Goal: Transaction & Acquisition: Book appointment/travel/reservation

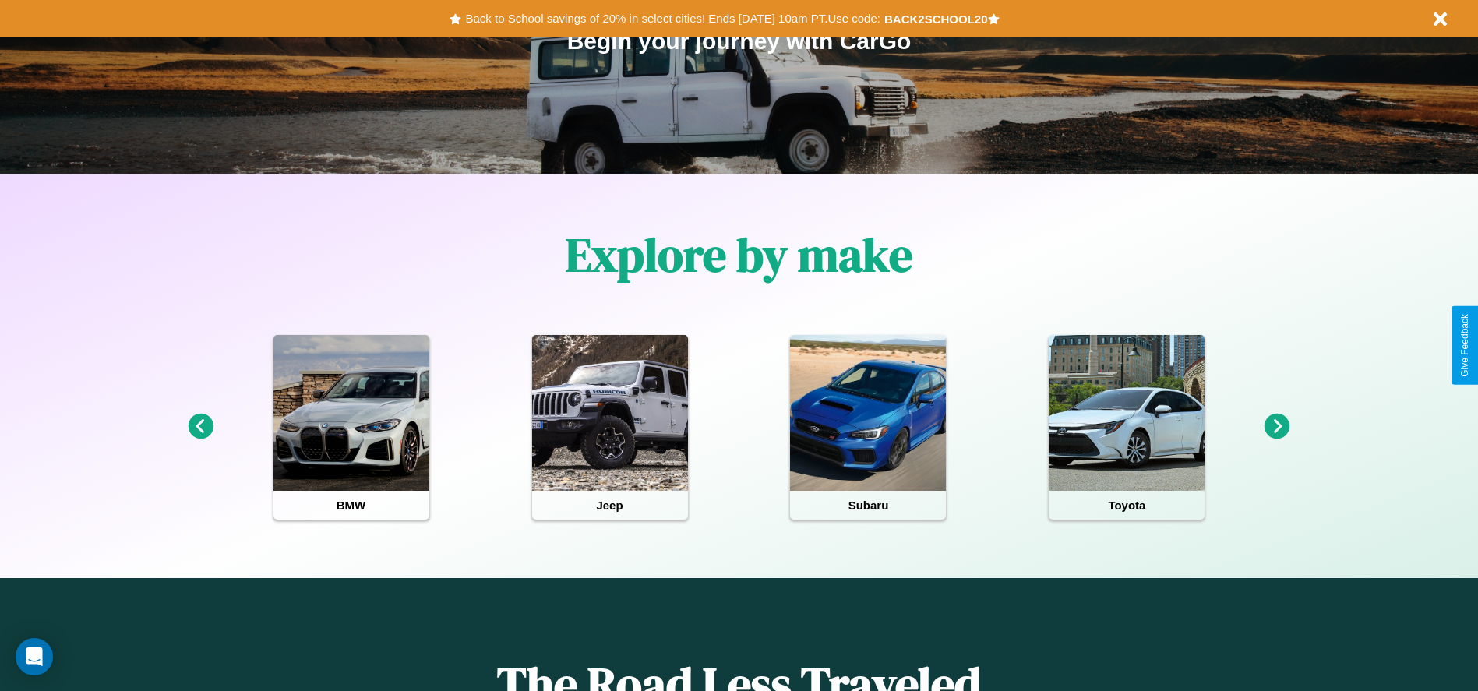
scroll to position [323, 0]
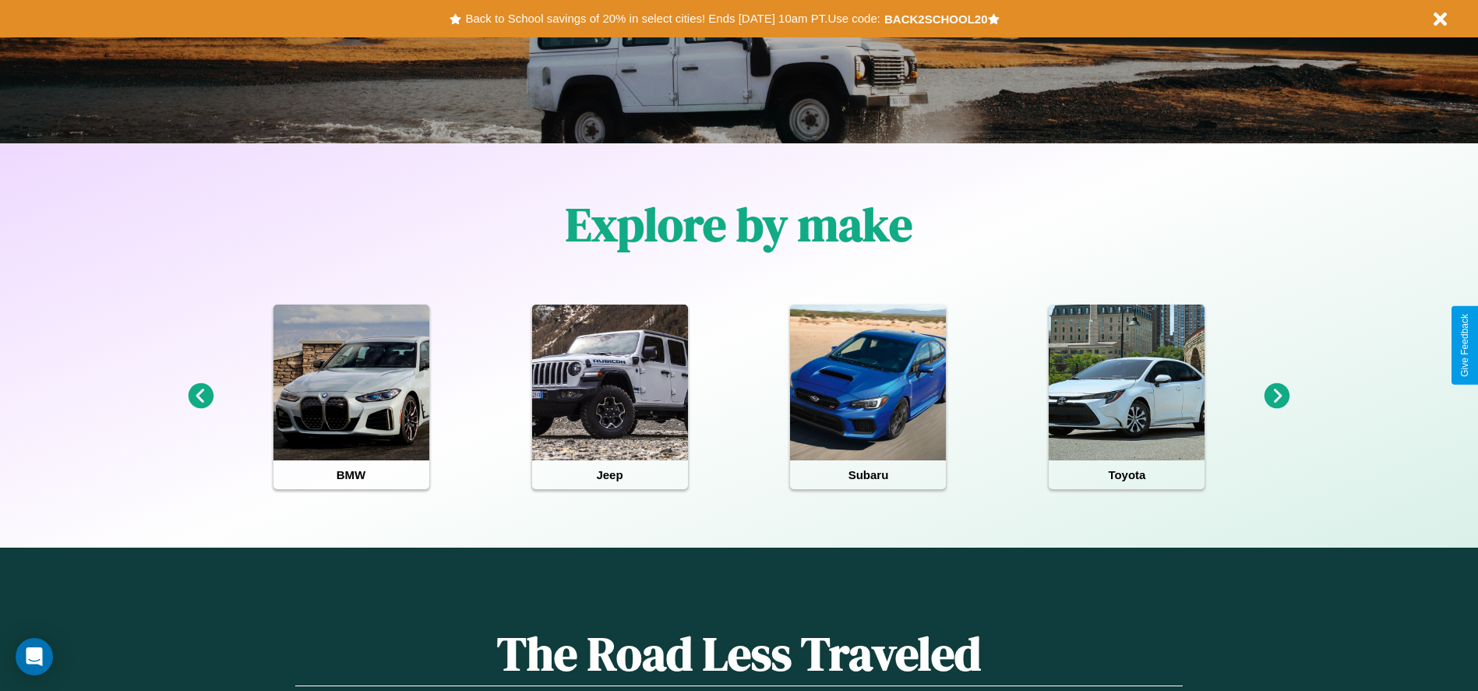
click at [1277, 397] on icon at bounding box center [1277, 396] width 26 height 26
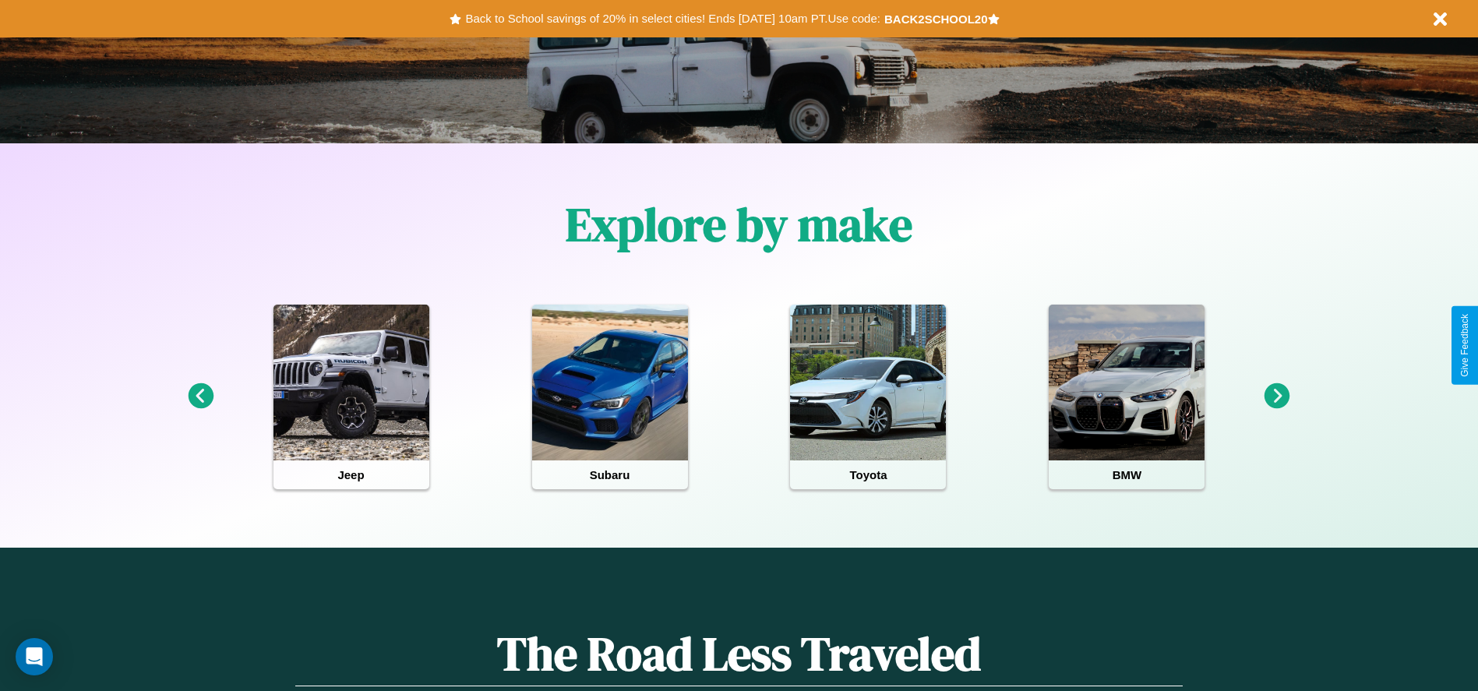
click at [200, 397] on icon at bounding box center [201, 396] width 26 height 26
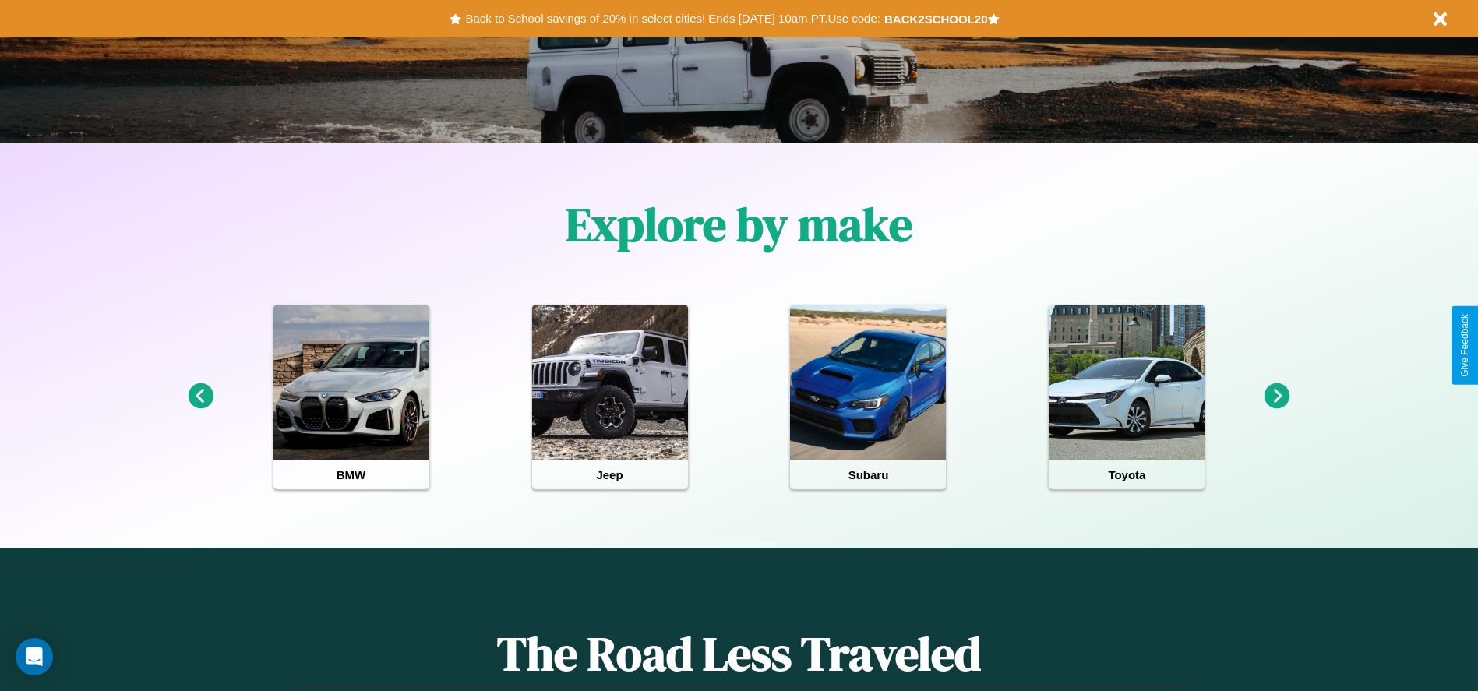
click at [1277, 397] on icon at bounding box center [1277, 396] width 26 height 26
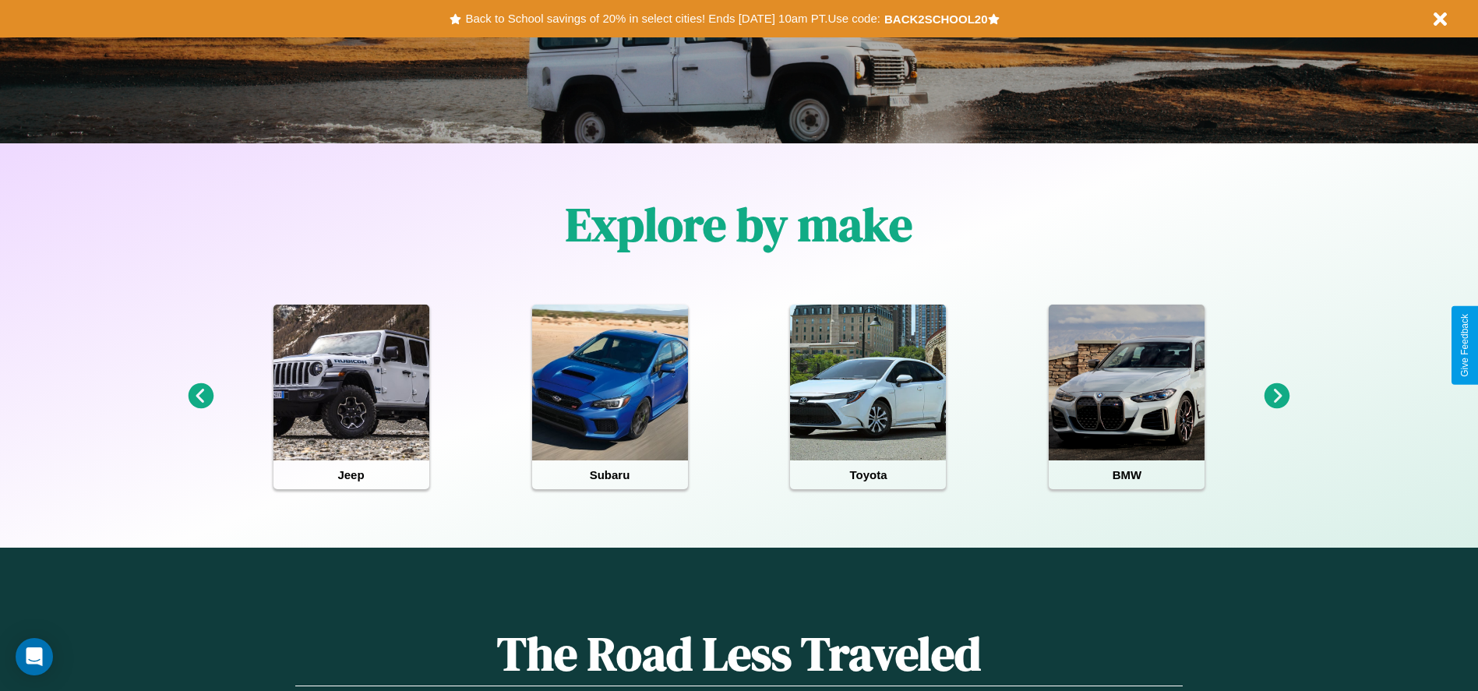
click at [1277, 397] on icon at bounding box center [1277, 396] width 26 height 26
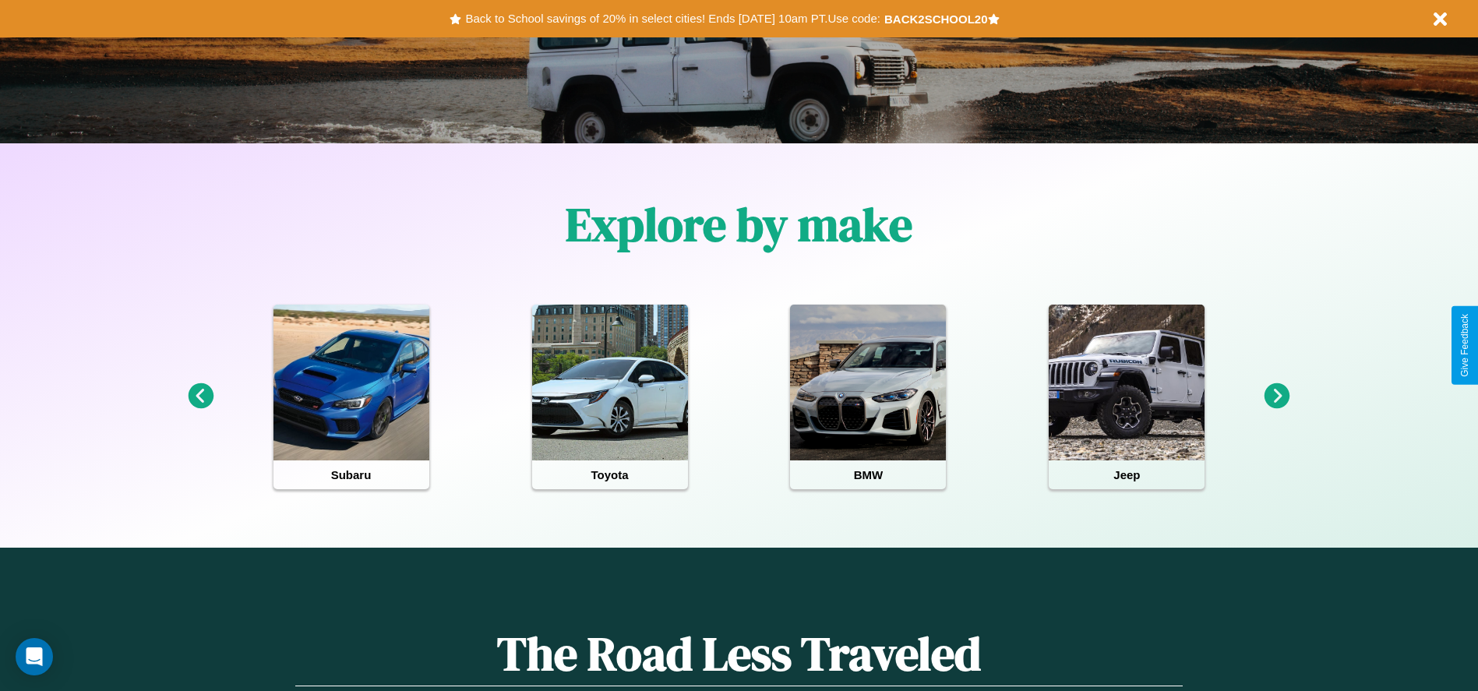
click at [1277, 397] on icon at bounding box center [1277, 396] width 26 height 26
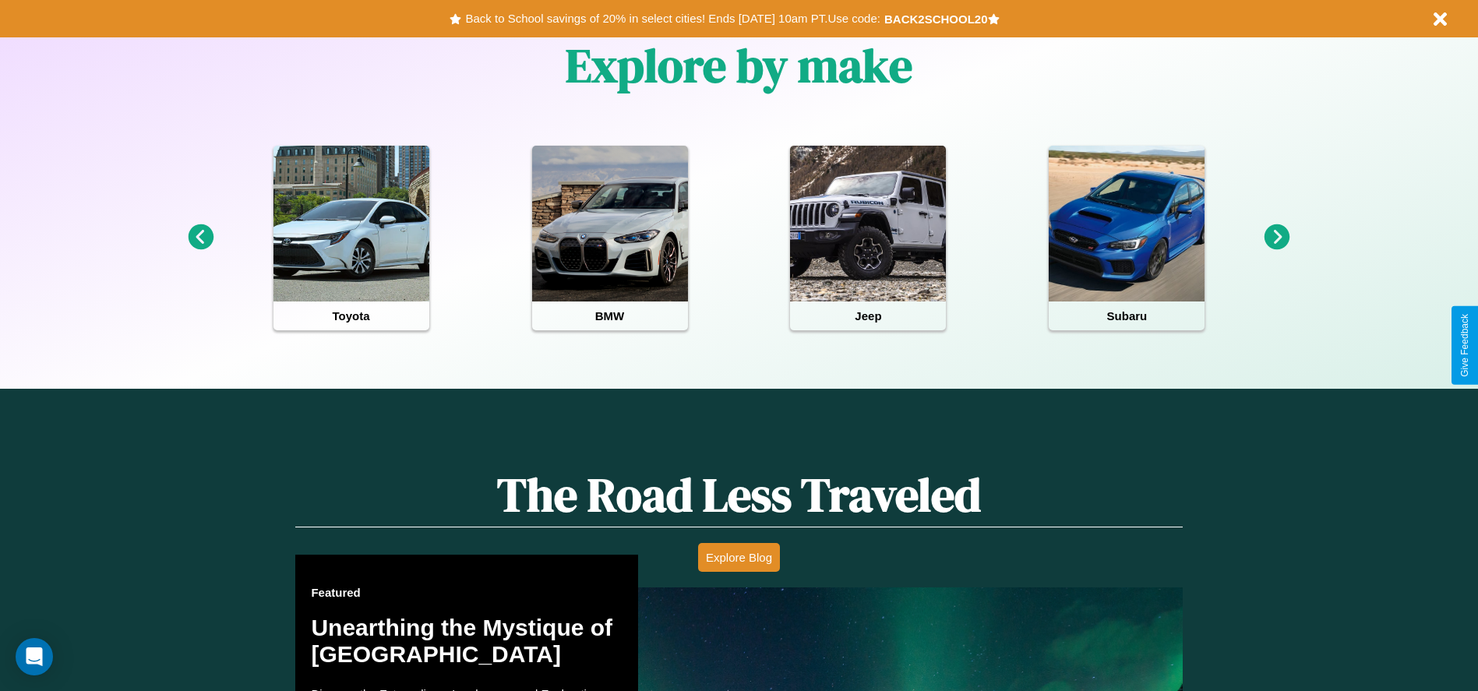
scroll to position [694, 0]
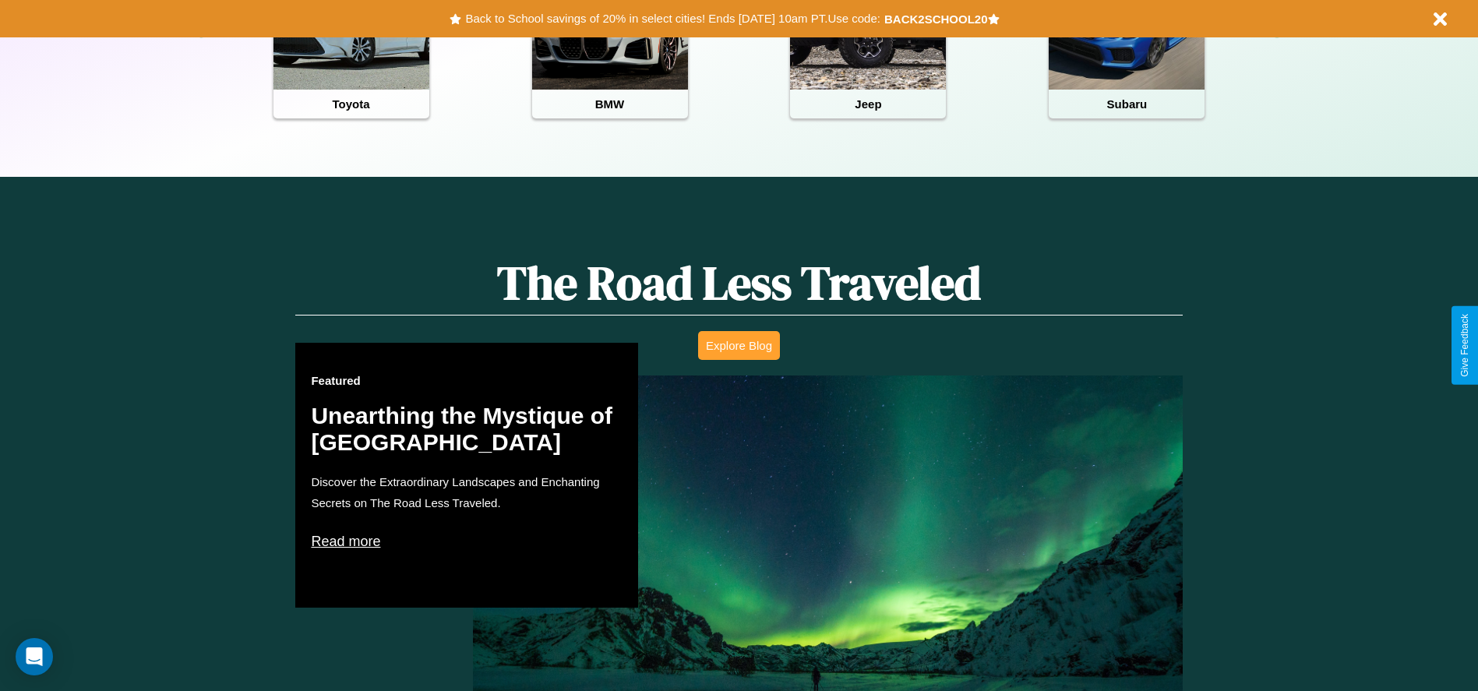
click at [739, 345] on button "Explore Blog" at bounding box center [739, 345] width 82 height 29
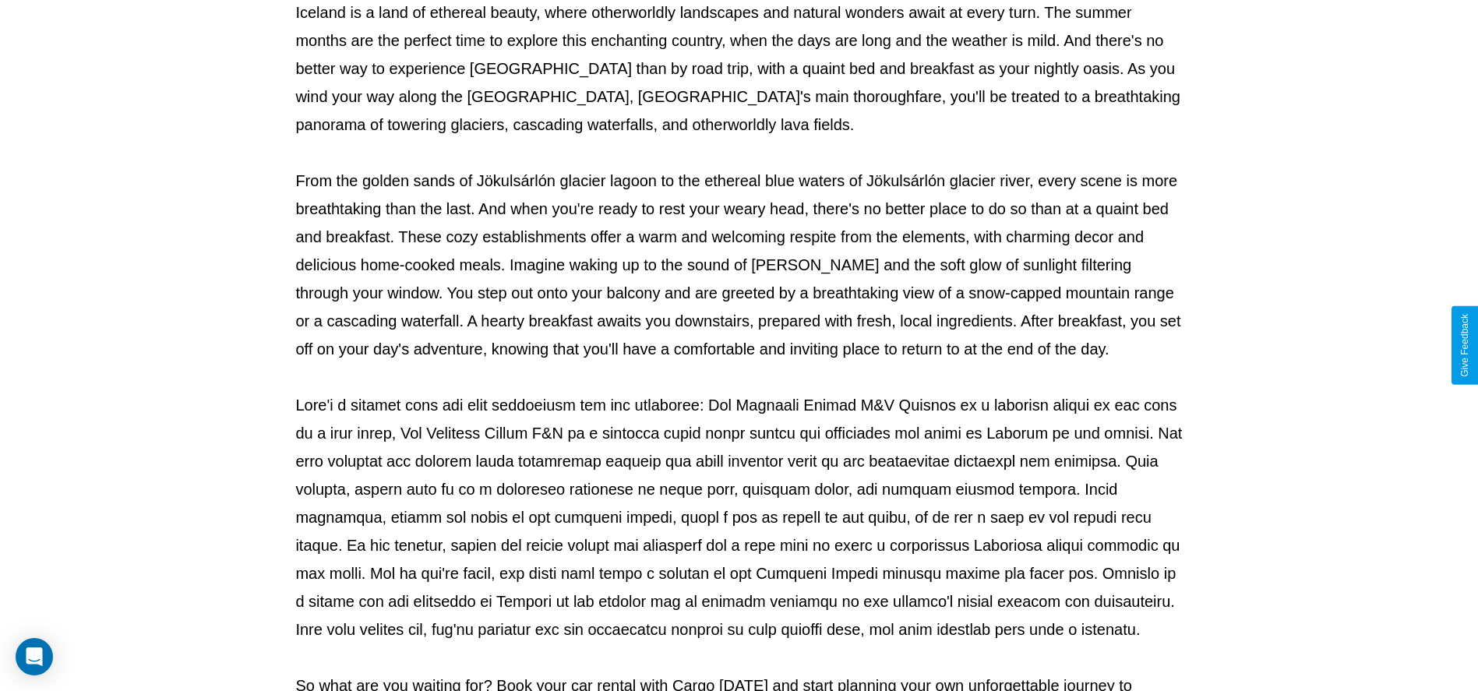
scroll to position [517, 0]
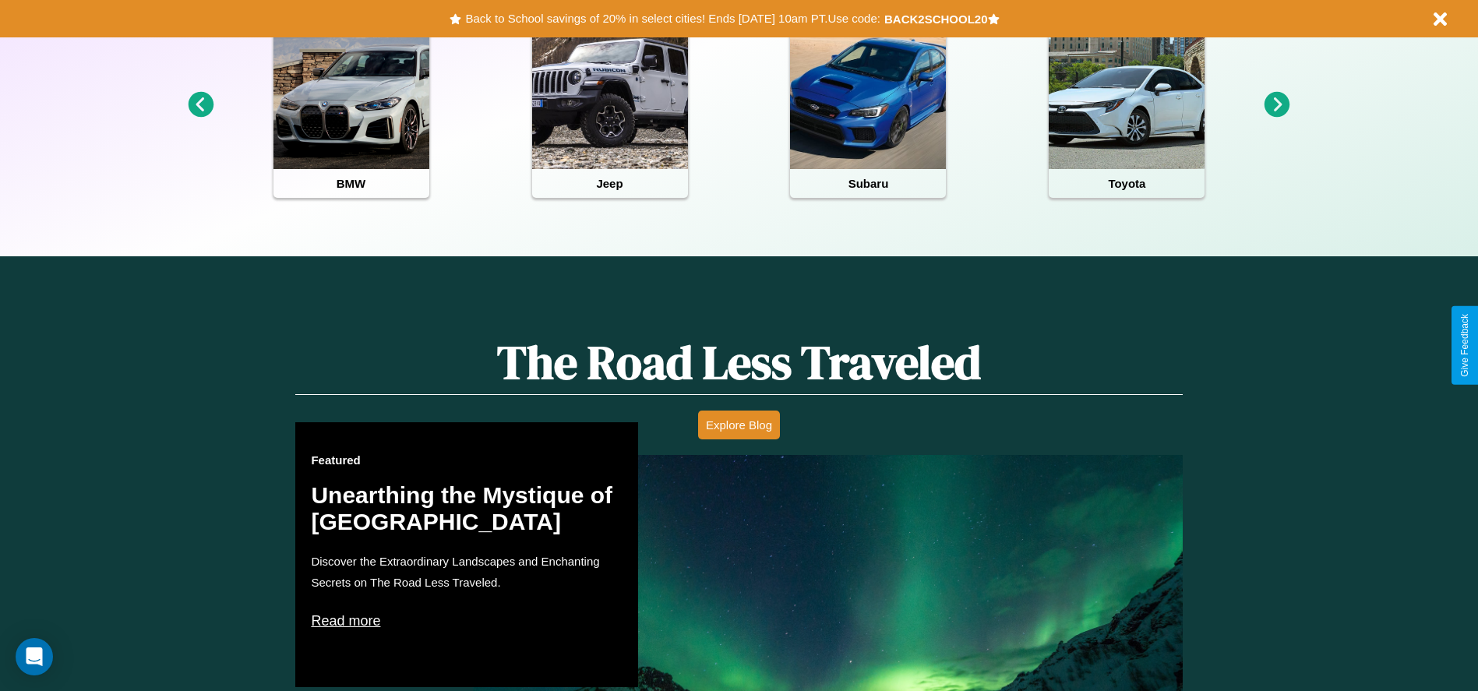
scroll to position [323, 0]
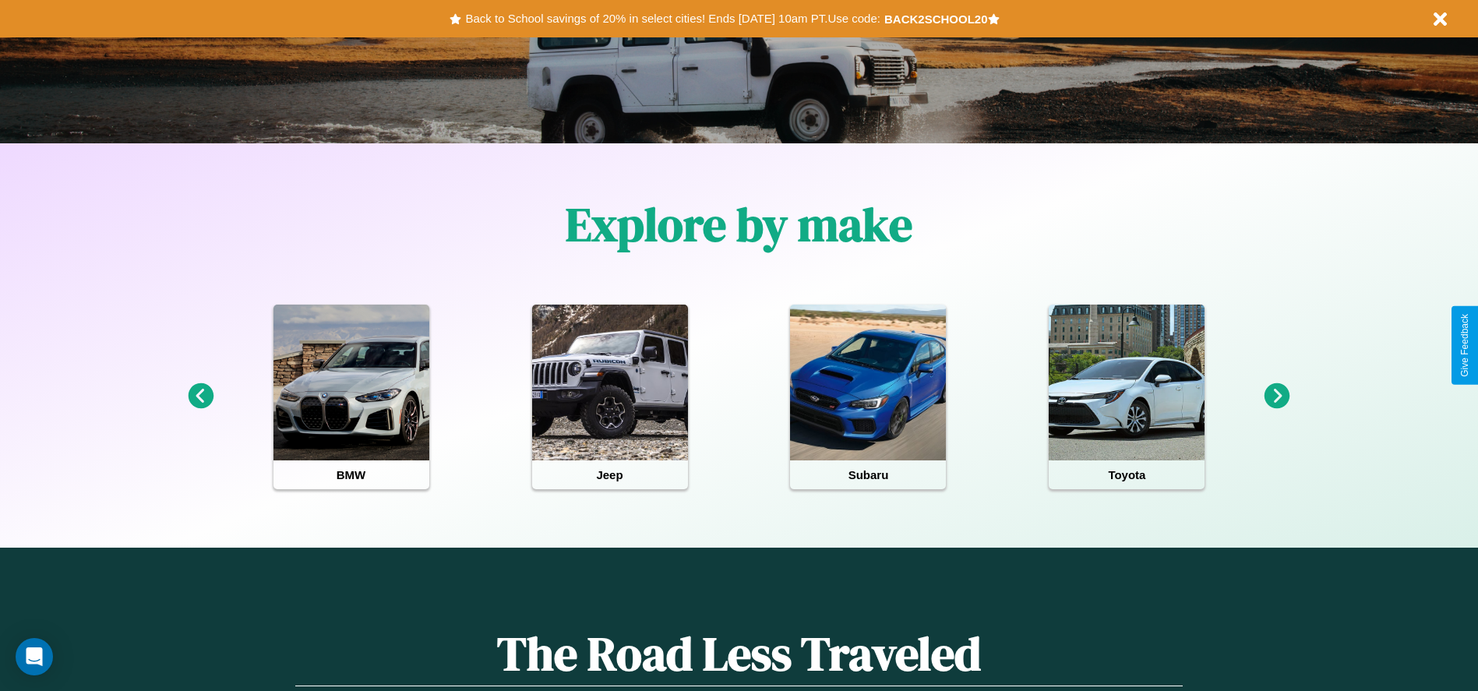
click at [1277, 397] on icon at bounding box center [1277, 396] width 26 height 26
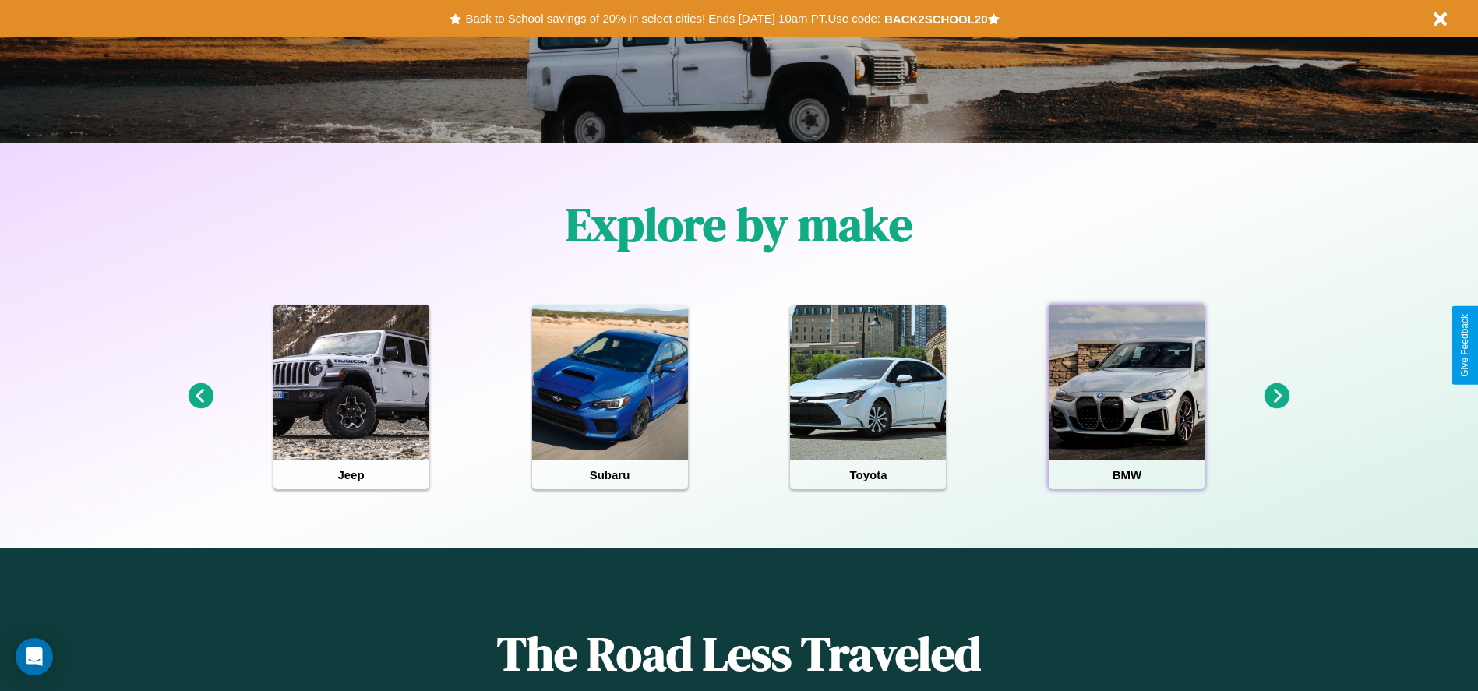
click at [1127, 397] on div at bounding box center [1127, 383] width 156 height 156
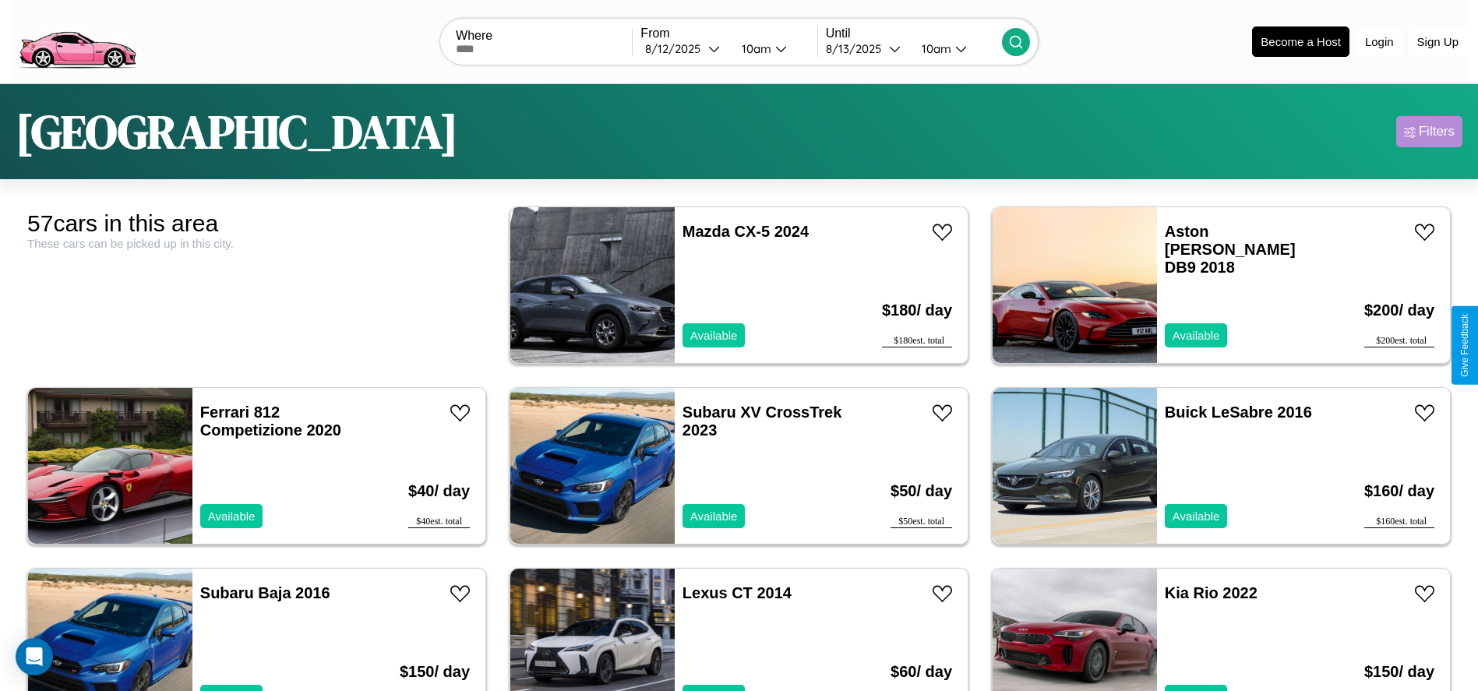
click at [1429, 132] on div "Filters" at bounding box center [1437, 132] width 36 height 16
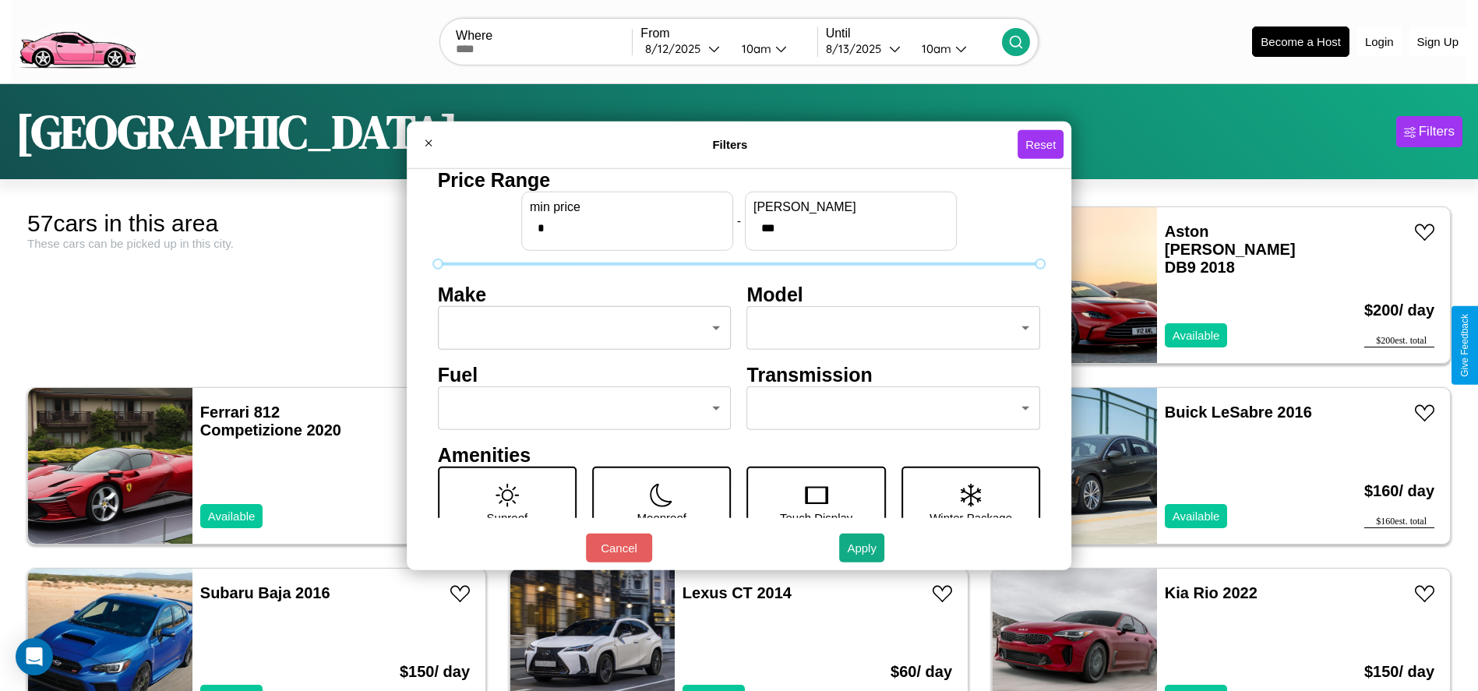
click at [580, 328] on body "CarGo Where From 8 / 12 / 2025 10am Until 8 / 13 / 2025 10am Become a Host Logi…" at bounding box center [739, 394] width 1478 height 788
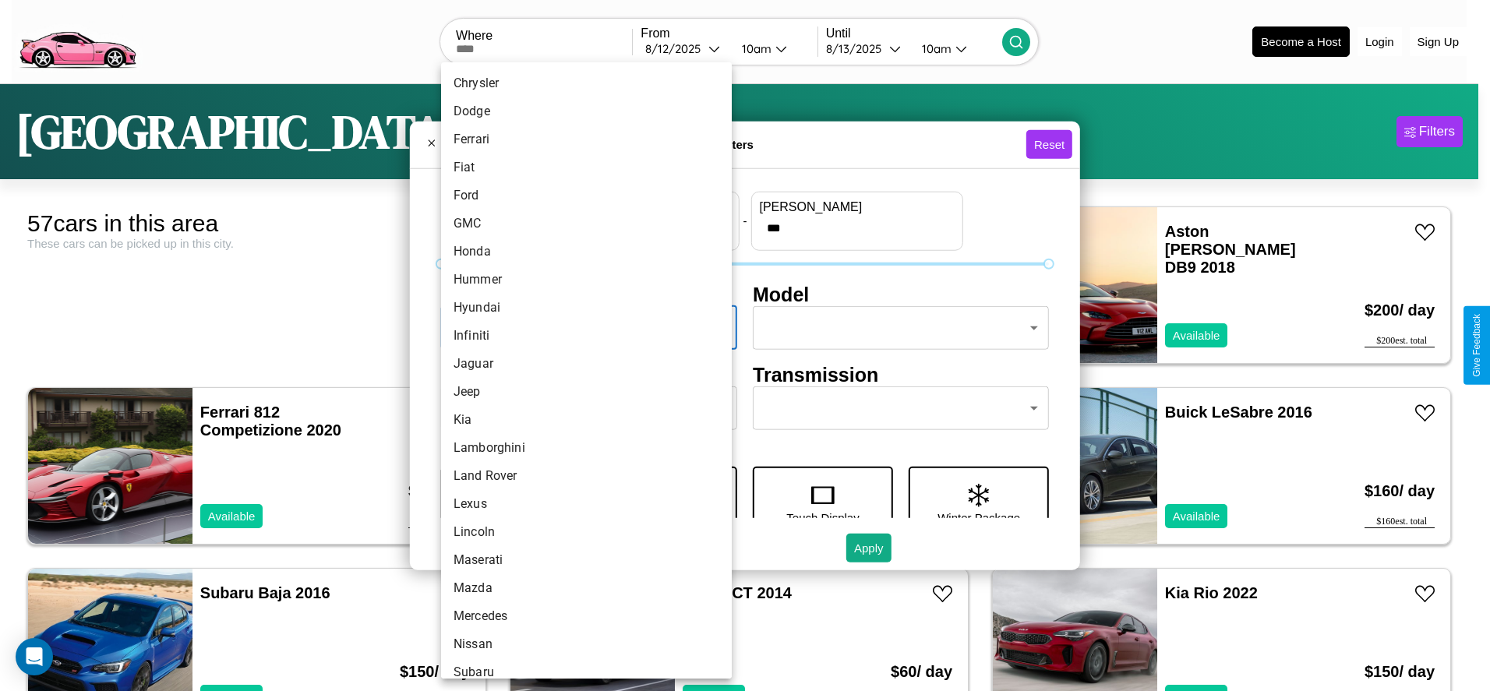
scroll to position [406, 0]
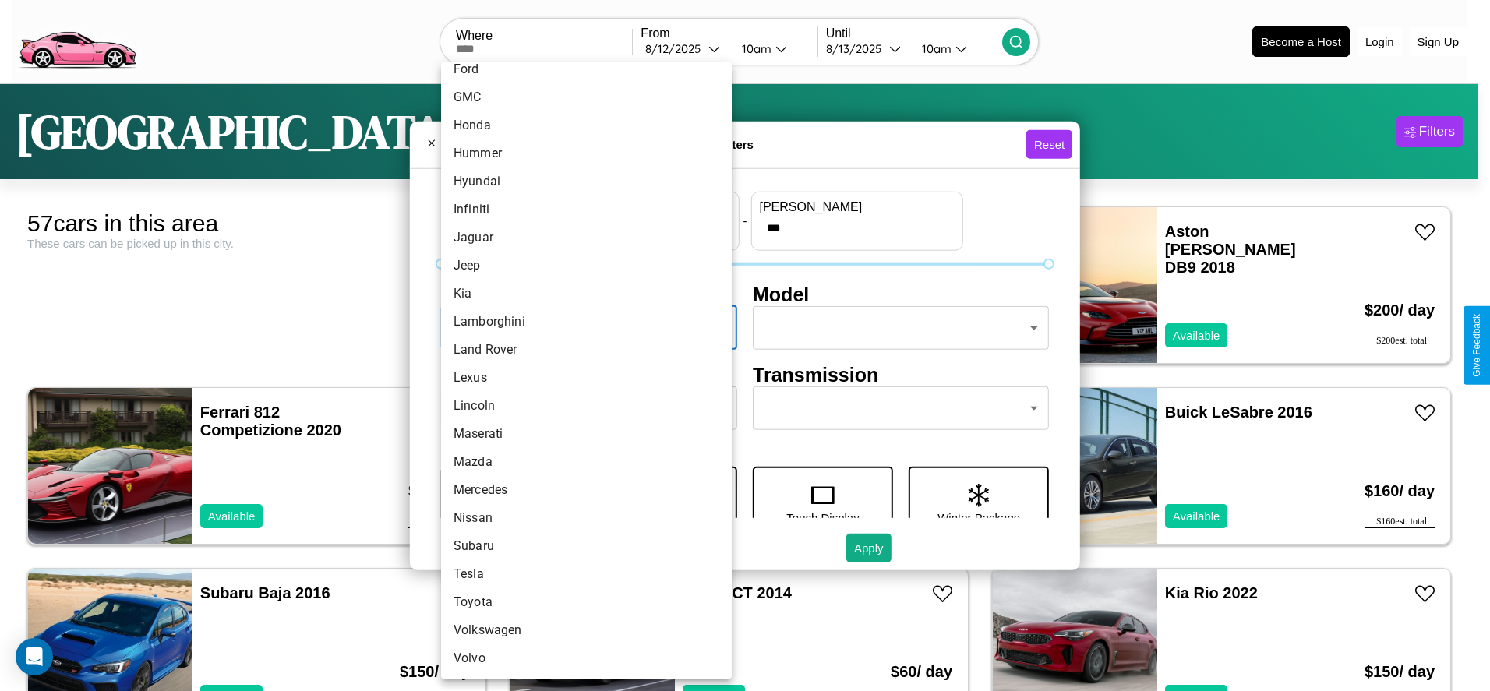
click at [580, 658] on li "Volvo" at bounding box center [586, 658] width 291 height 28
type input "*****"
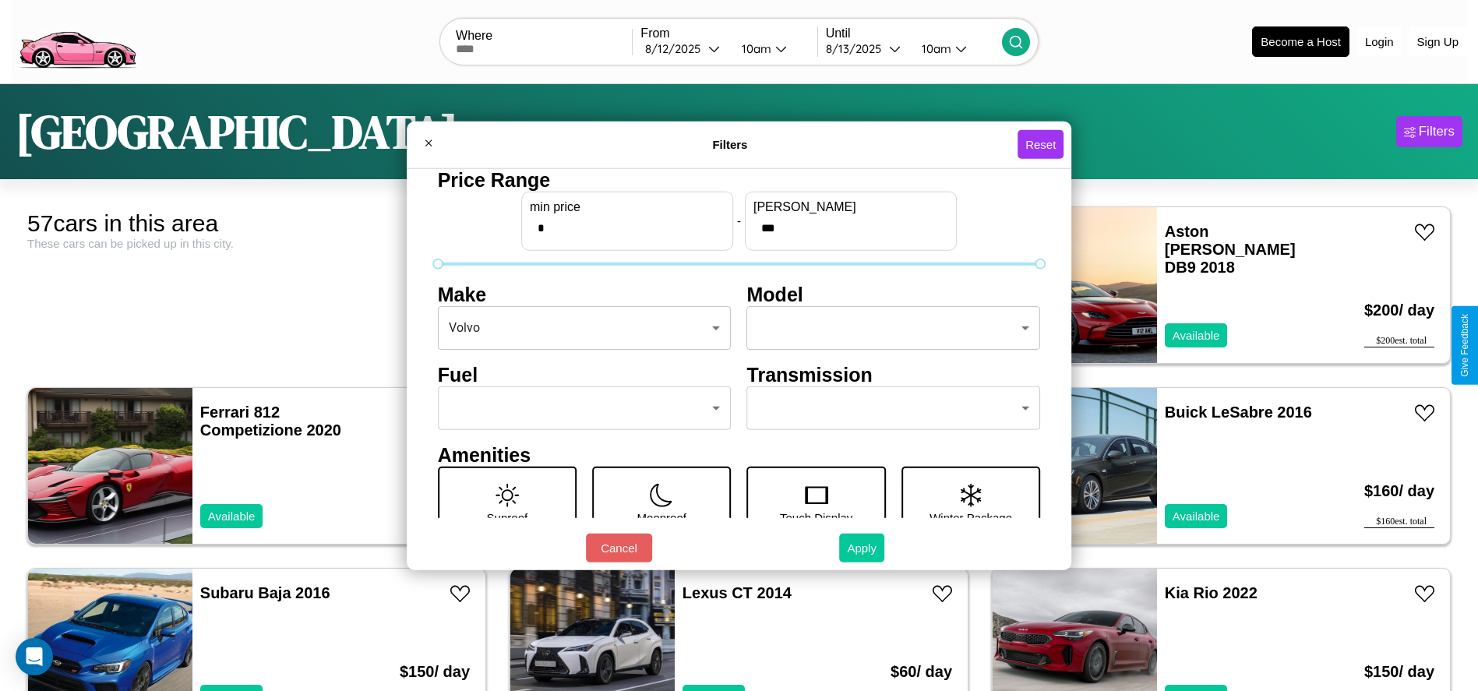
click at [862, 548] on button "Apply" at bounding box center [861, 548] width 45 height 29
